Goal: Task Accomplishment & Management: Manage account settings

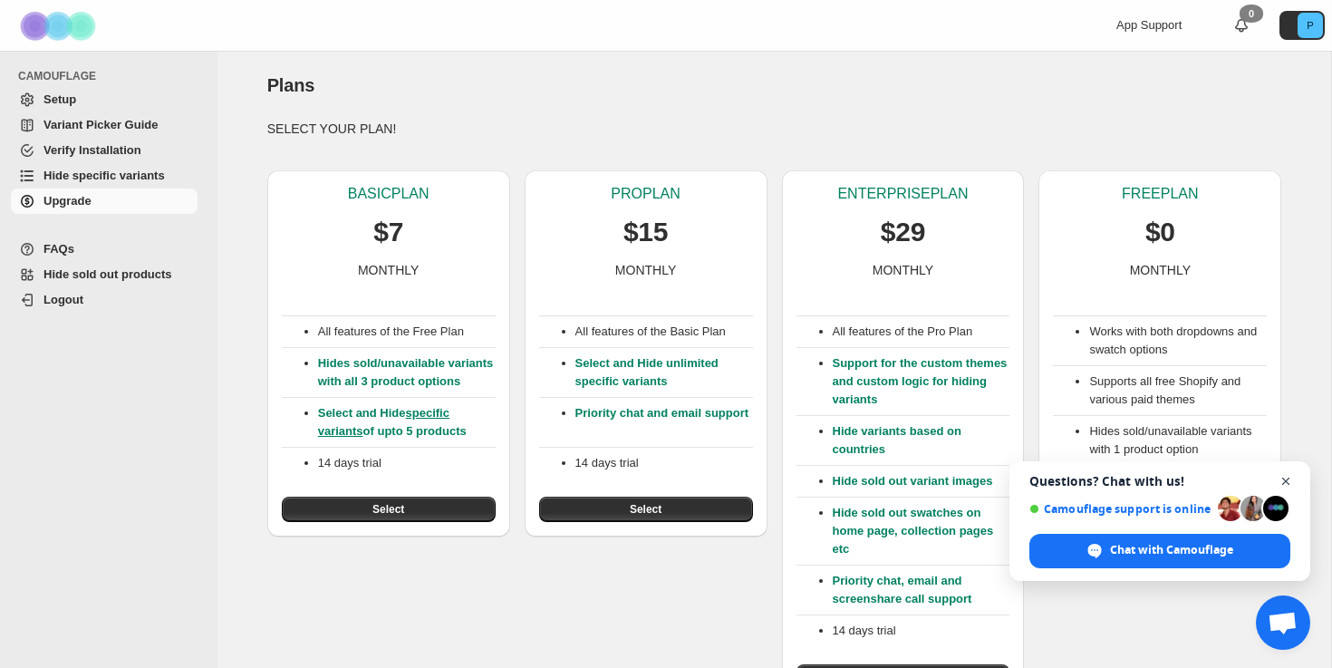
click at [1283, 476] on span "Close chat" at bounding box center [1285, 481] width 23 height 23
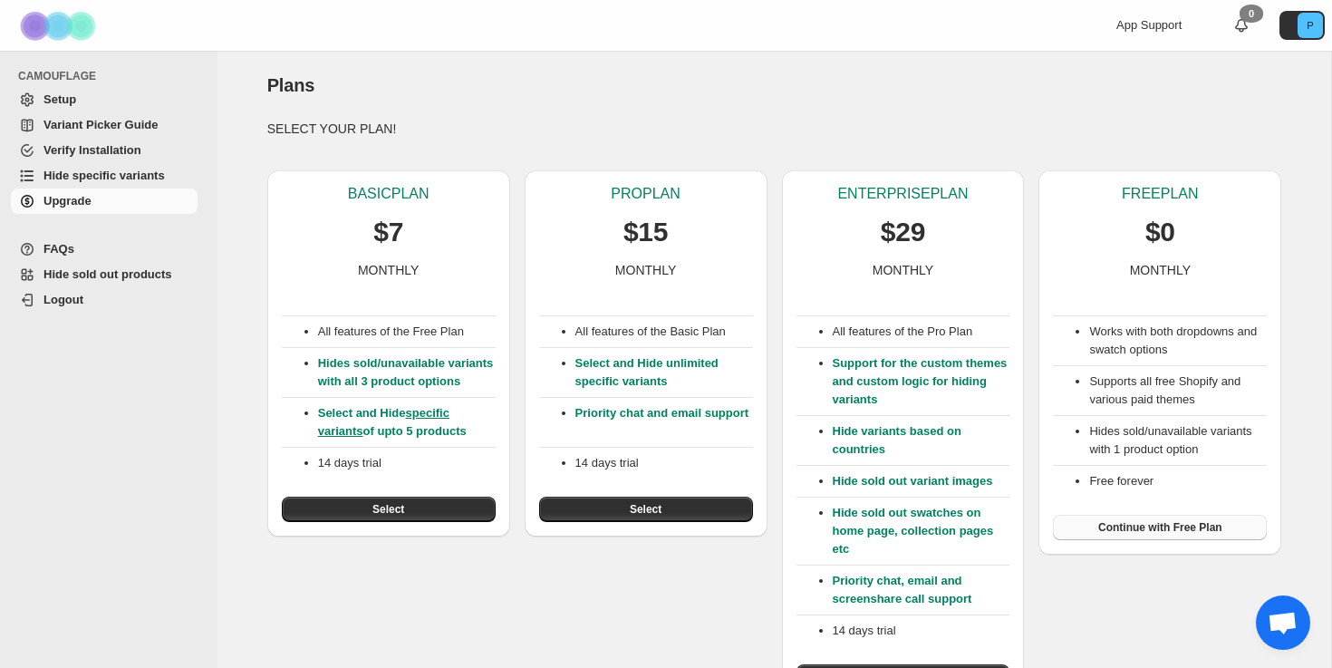
click at [1171, 532] on span "Continue with Free Plan" at bounding box center [1160, 527] width 124 height 14
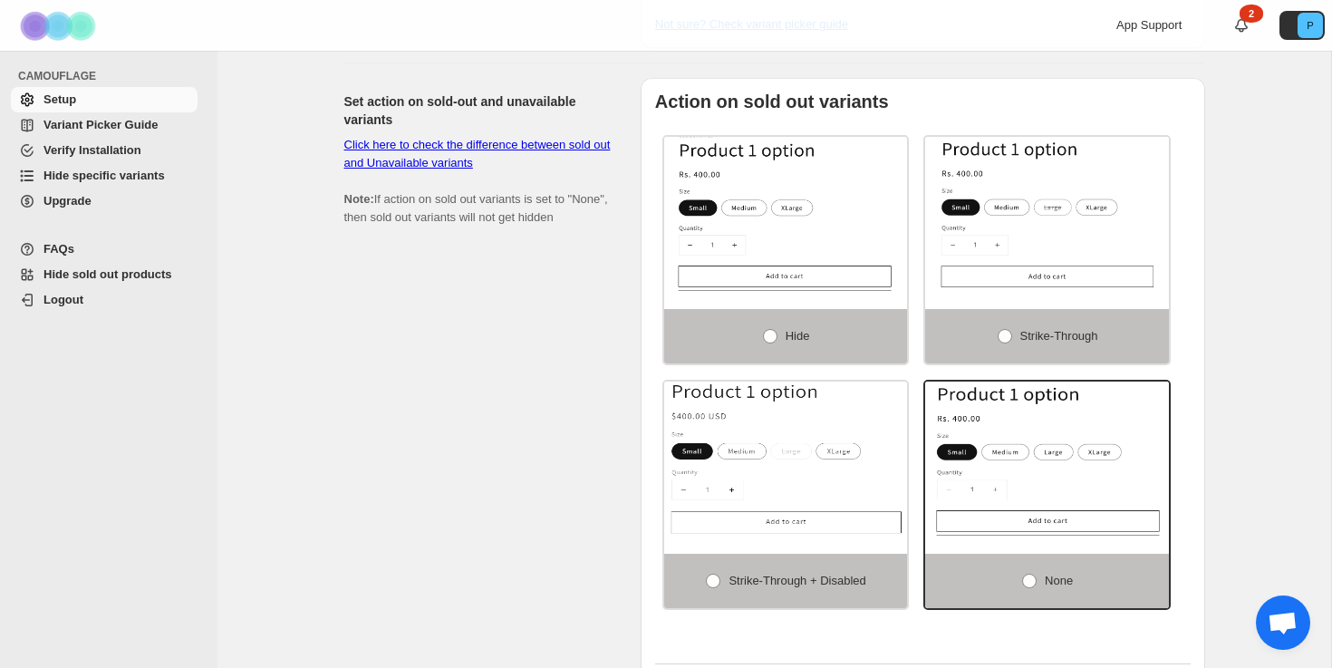
scroll to position [1148, 0]
click at [770, 345] on span at bounding box center [770, 338] width 14 height 14
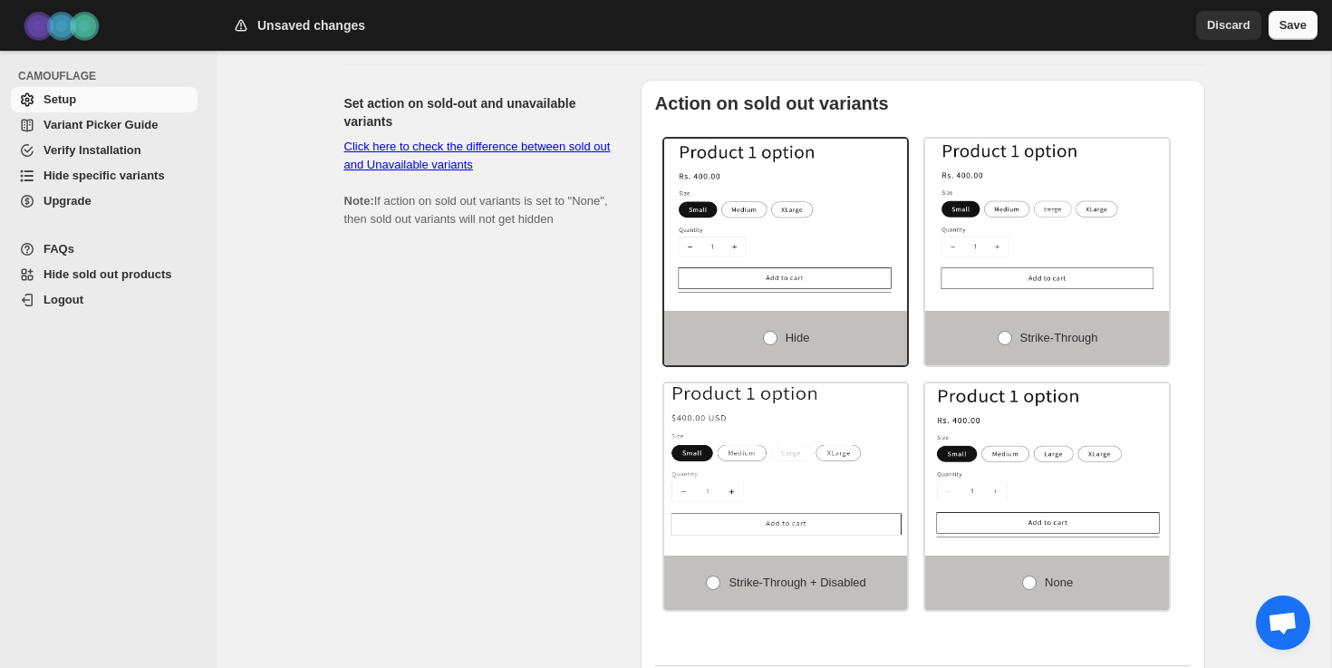
click at [1305, 35] on button "Save" at bounding box center [1292, 25] width 49 height 29
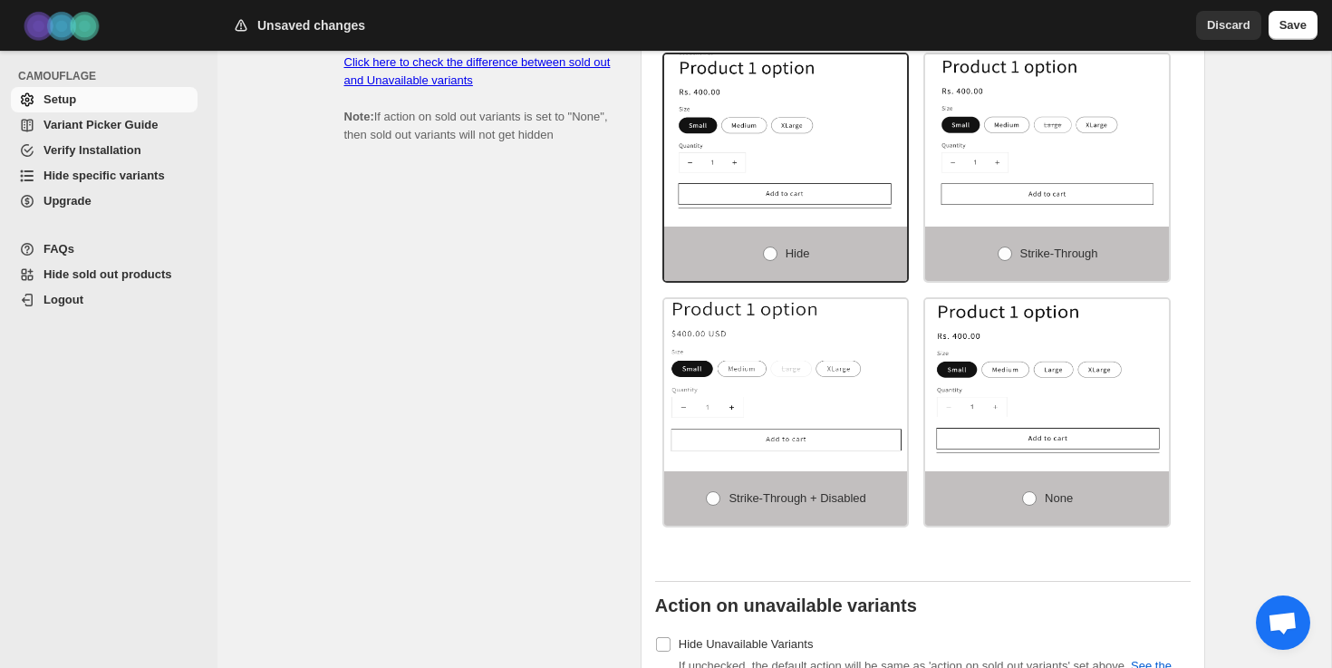
scroll to position [1234, 0]
click at [1296, 27] on span "Save" at bounding box center [1292, 25] width 27 height 18
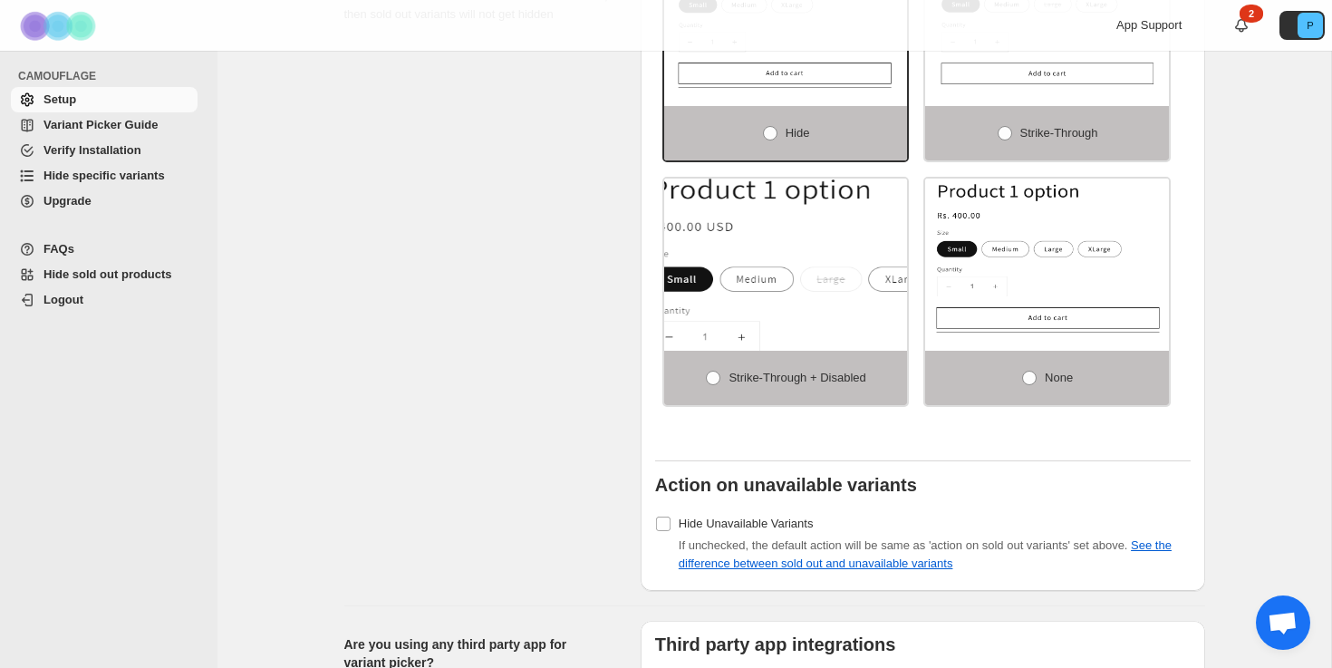
scroll to position [1358, 0]
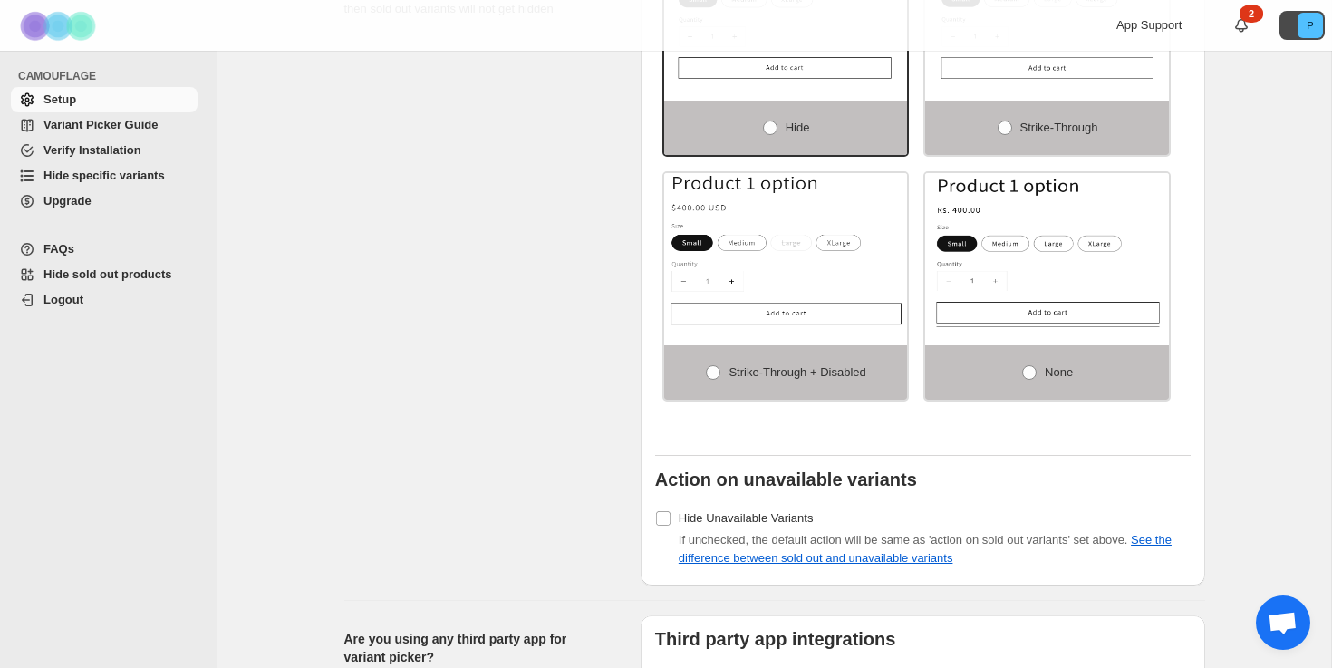
click at [1299, 24] on icon "P" at bounding box center [1309, 25] width 25 height 25
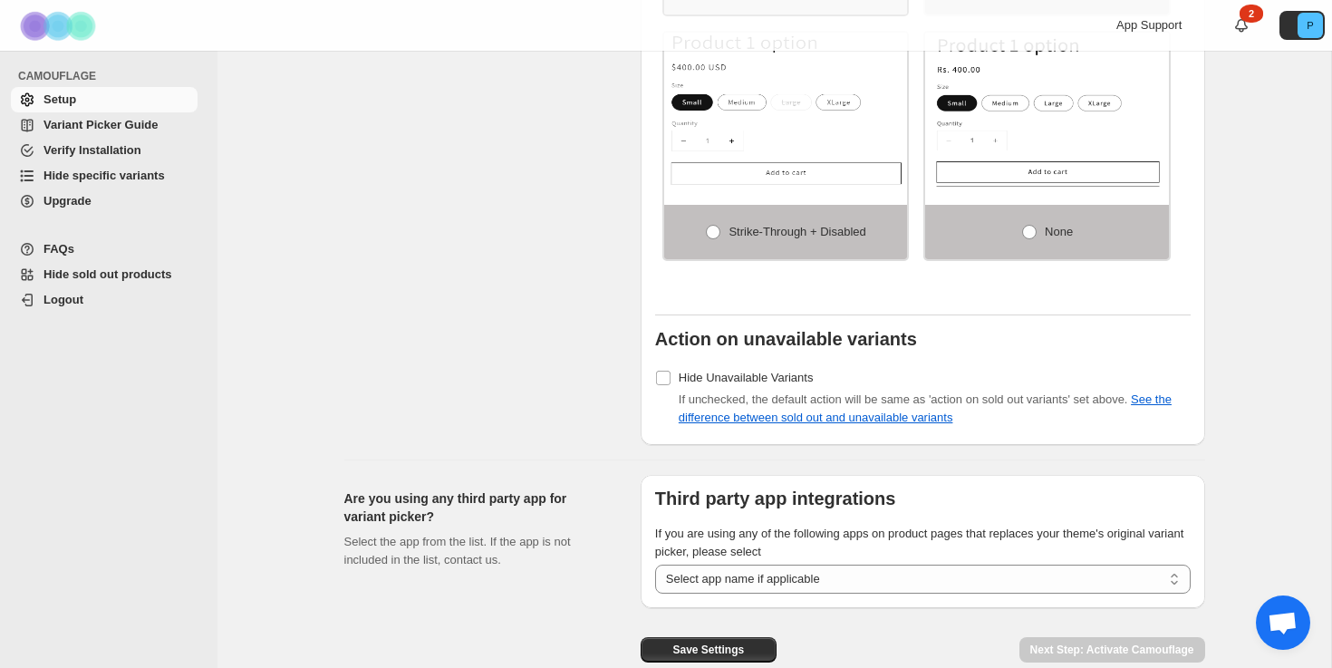
scroll to position [1592, 0]
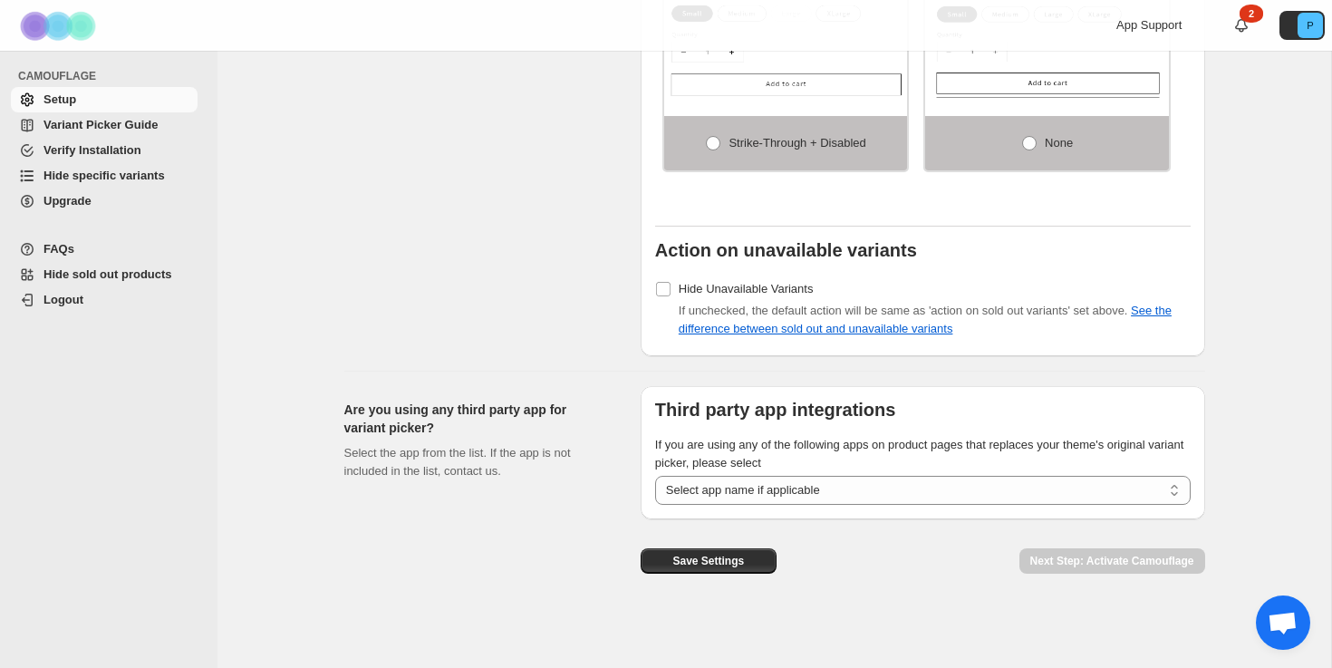
click at [832, 475] on div "**********" at bounding box center [922, 470] width 535 height 69
click at [842, 481] on select "**********" at bounding box center [922, 490] width 535 height 29
click at [732, 561] on span "Save Settings" at bounding box center [708, 560] width 72 height 14
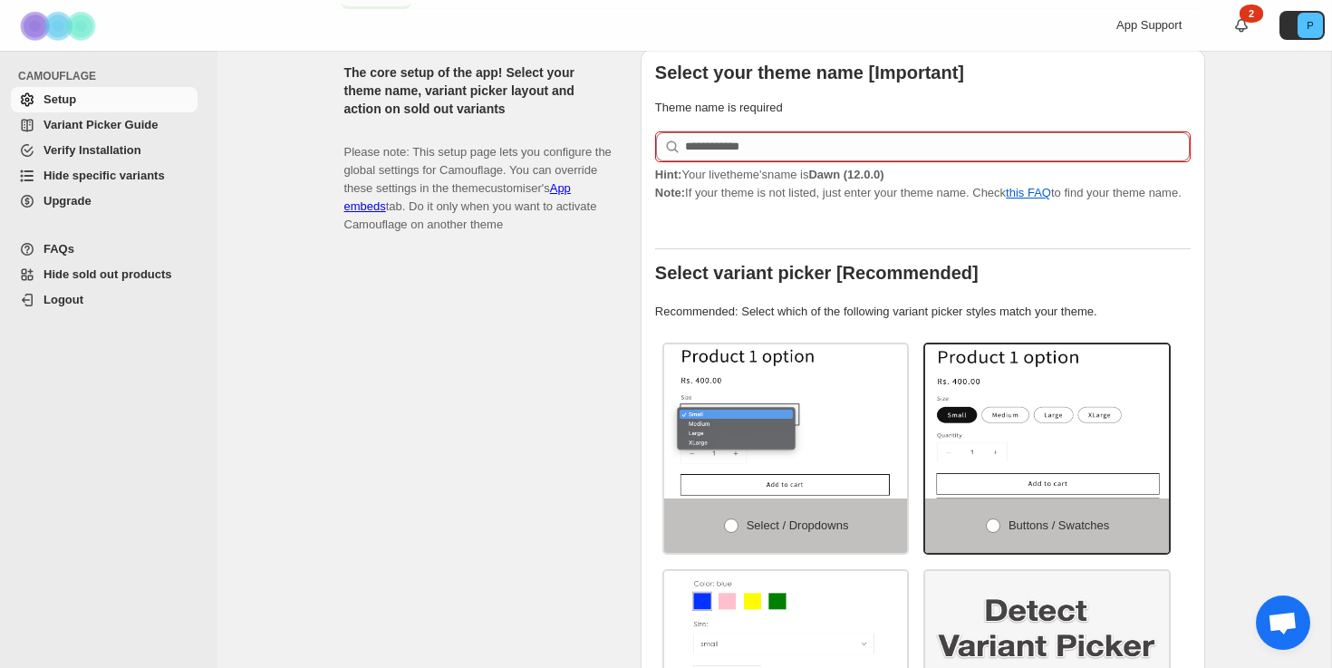
scroll to position [337, 0]
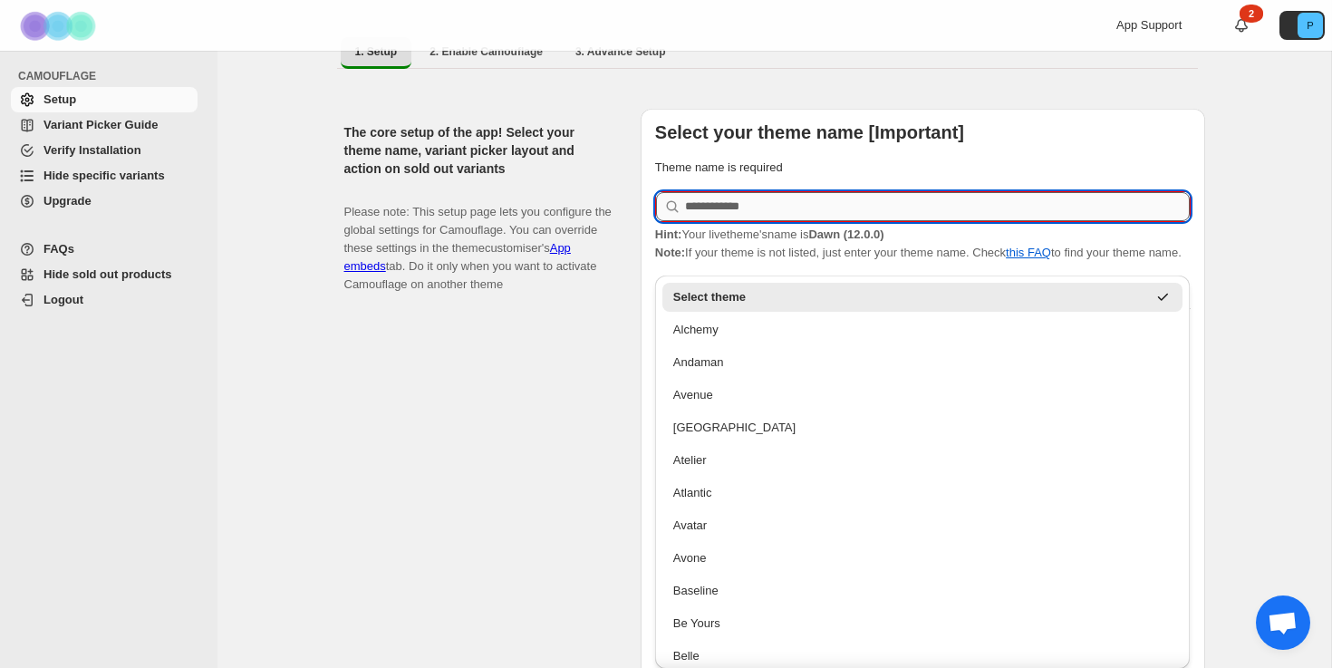
click at [766, 195] on input "text" at bounding box center [937, 206] width 505 height 29
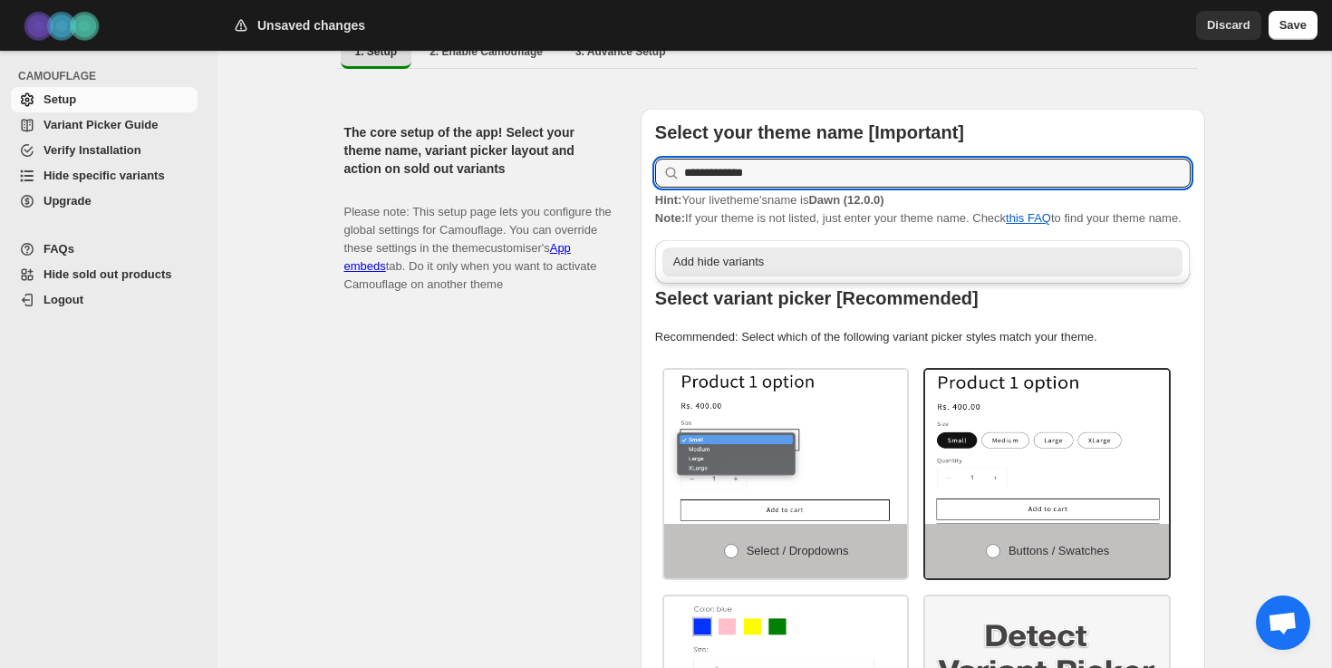
type input "**********"
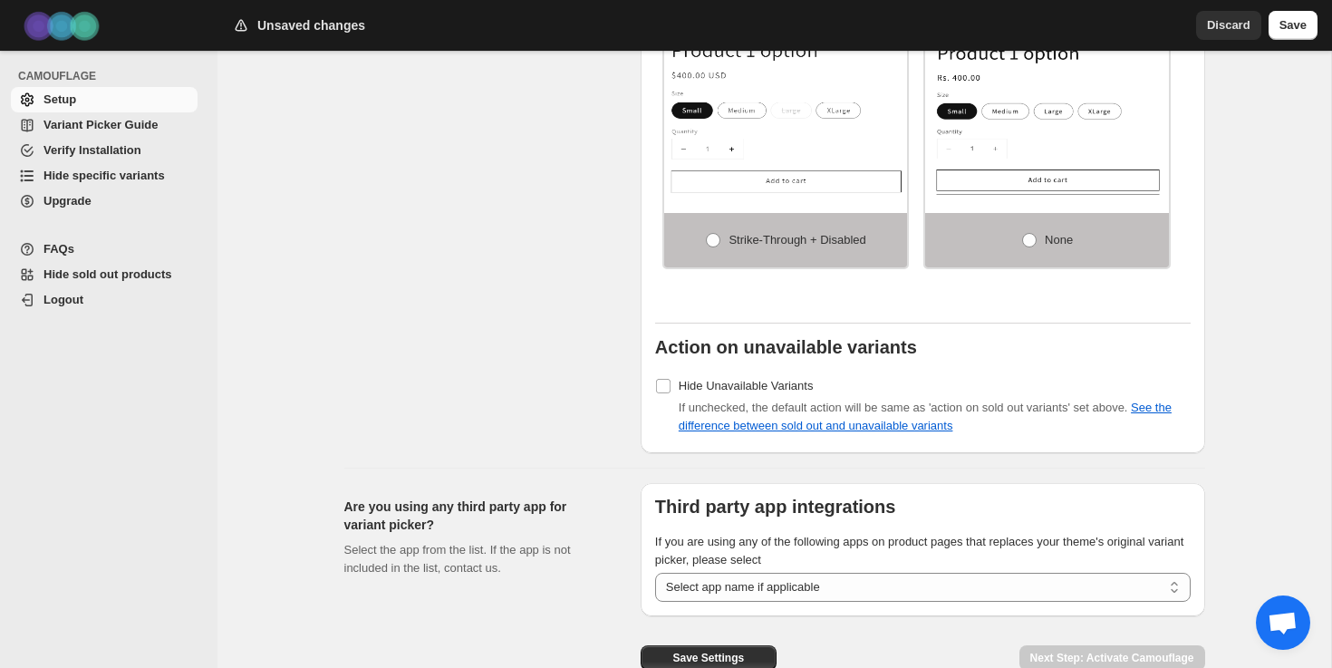
scroll to position [1522, 0]
